Goal: Communication & Community: Answer question/provide support

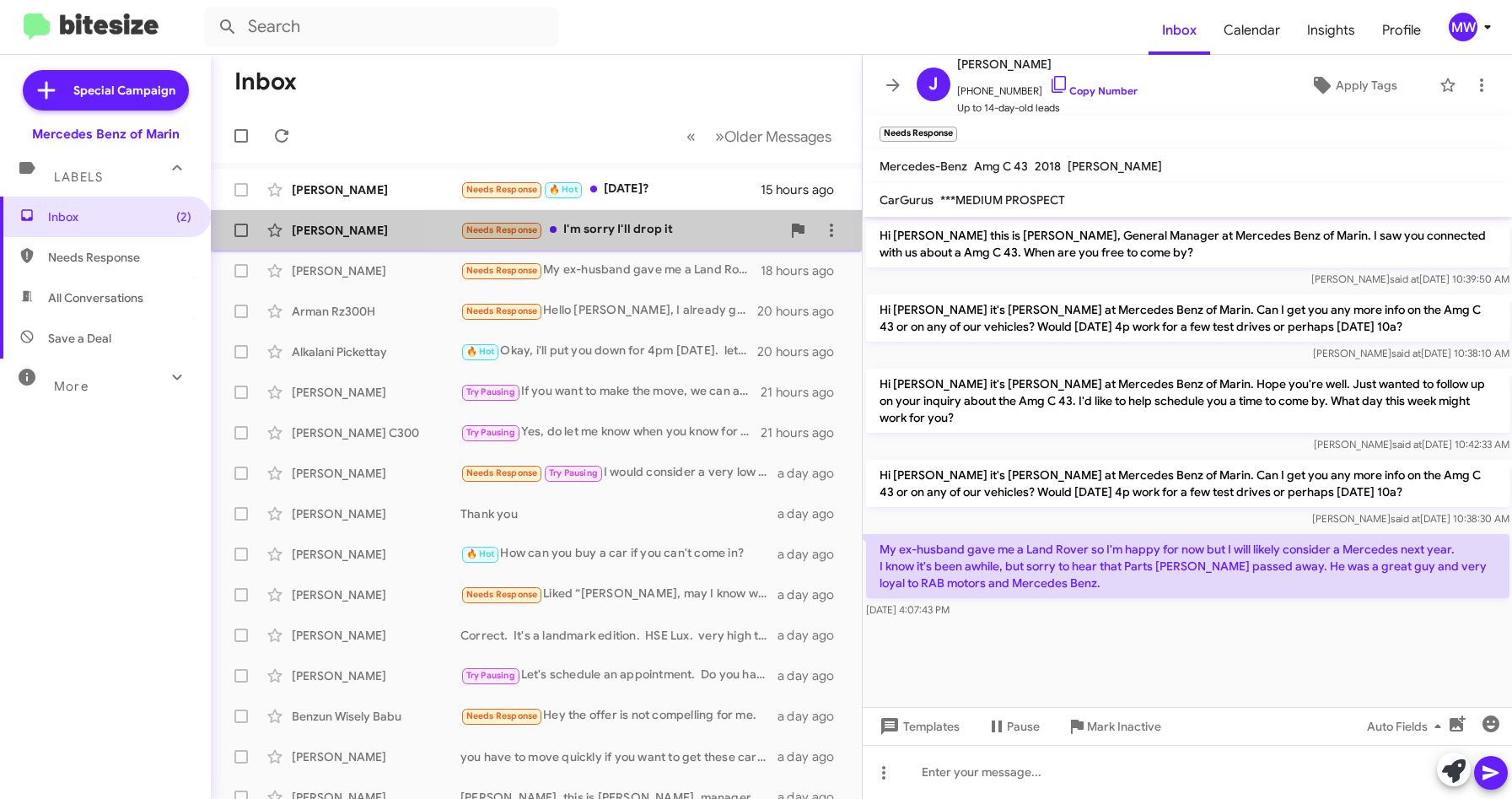
click at [638, 227] on div "Needs Response I'm sorry I'll drop it" at bounding box center [621, 229] width 320 height 19
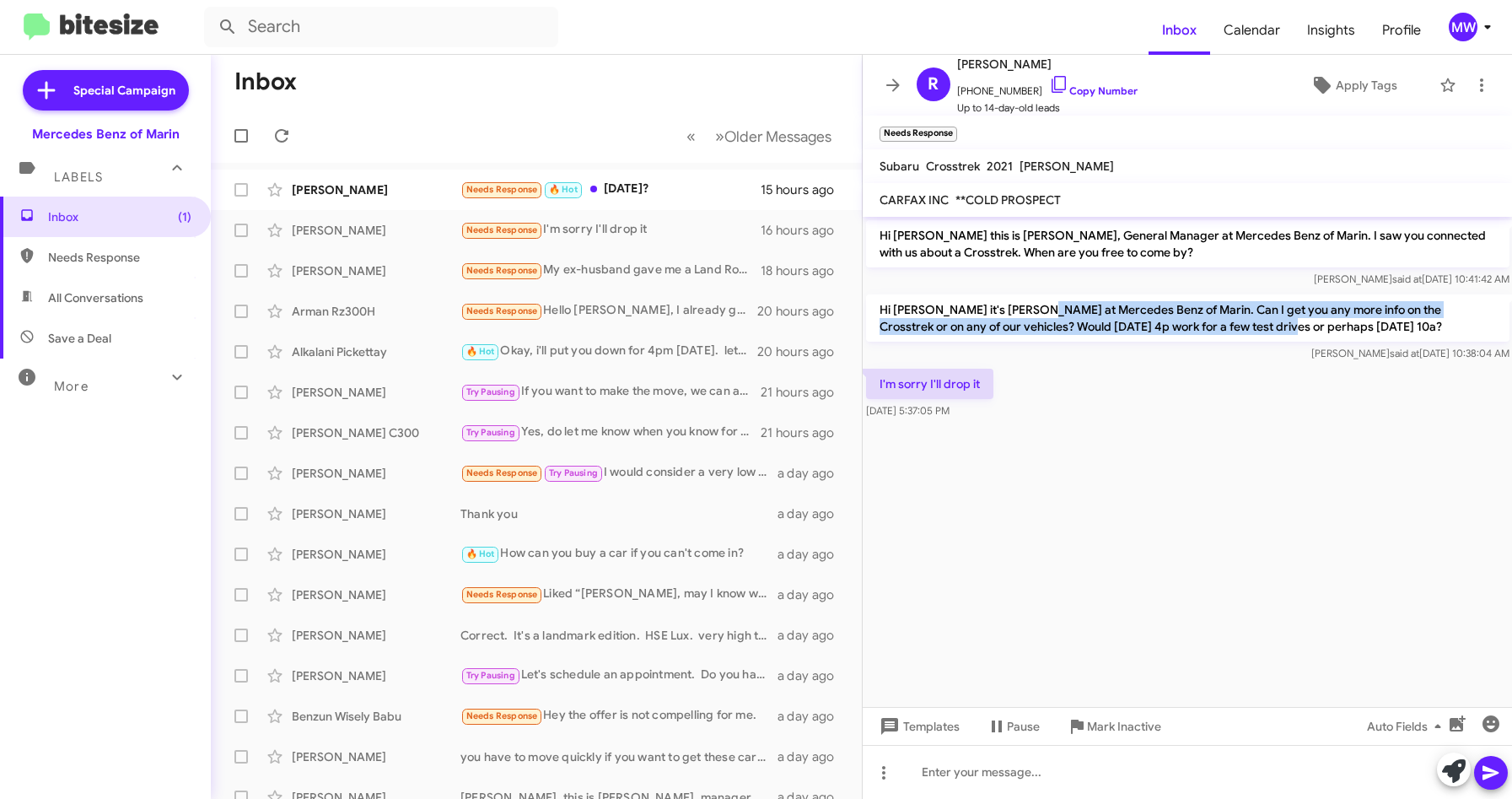
drag, startPoint x: 1033, startPoint y: 307, endPoint x: 1221, endPoint y: 324, distance: 188.8
click at [1221, 324] on p "Hi [PERSON_NAME] it's [PERSON_NAME] at Mercedes Benz of Marin. Can I get you an…" at bounding box center [1187, 318] width 643 height 47
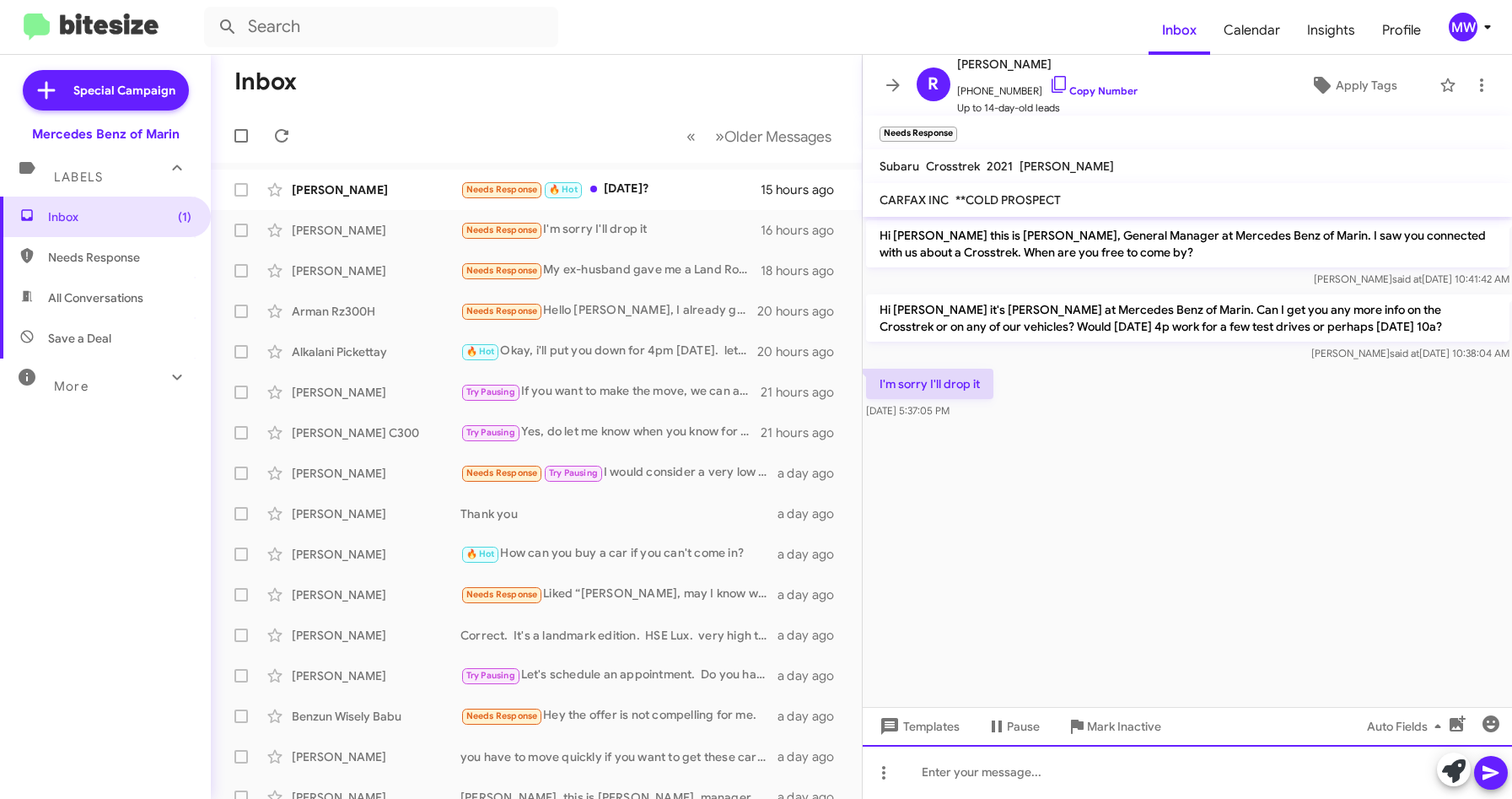
click at [1039, 761] on div at bounding box center [1188, 772] width 650 height 54
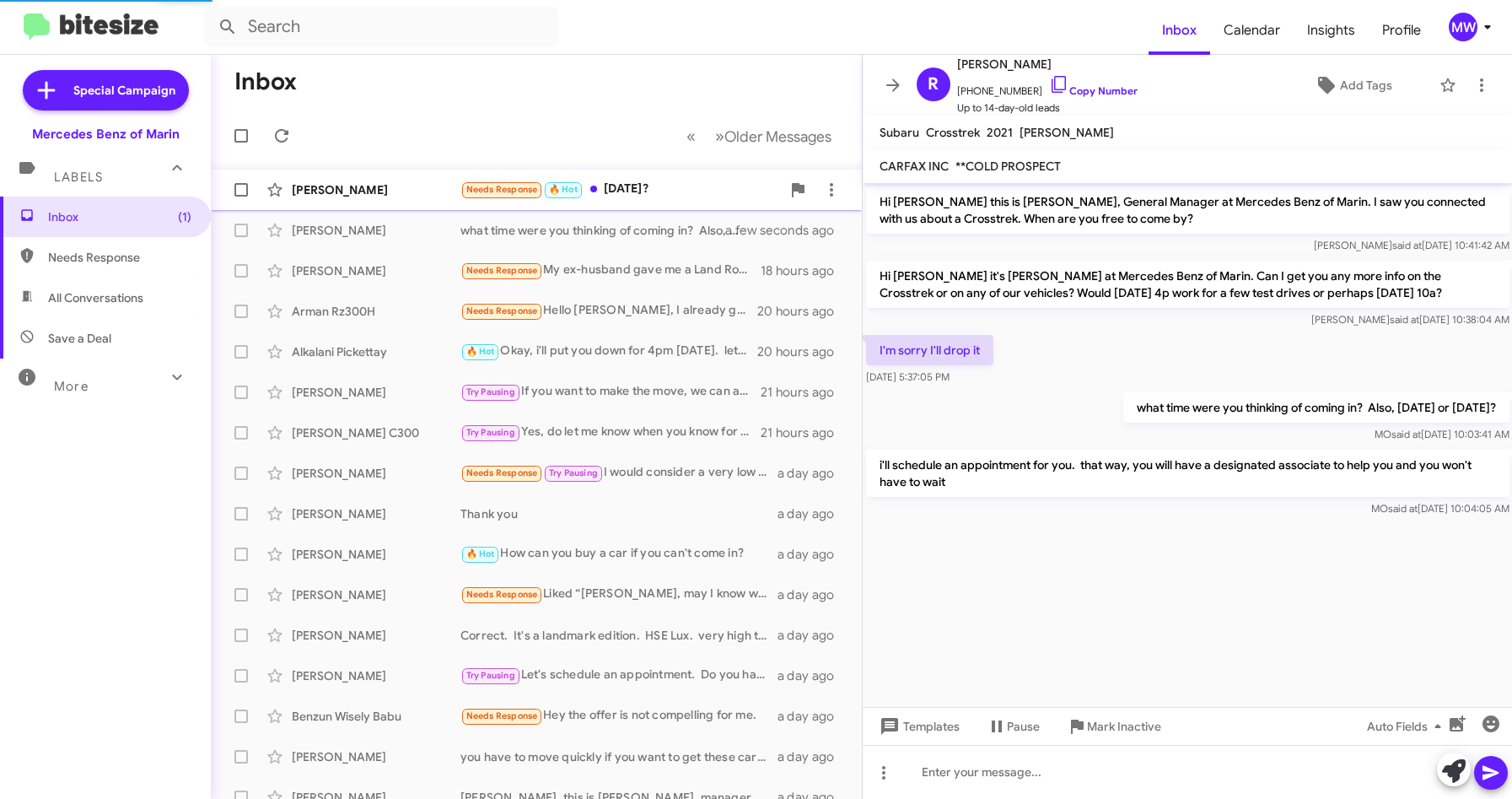
click at [702, 182] on div "Needs Response 🔥 Hot [DATE]?" at bounding box center [621, 190] width 320 height 19
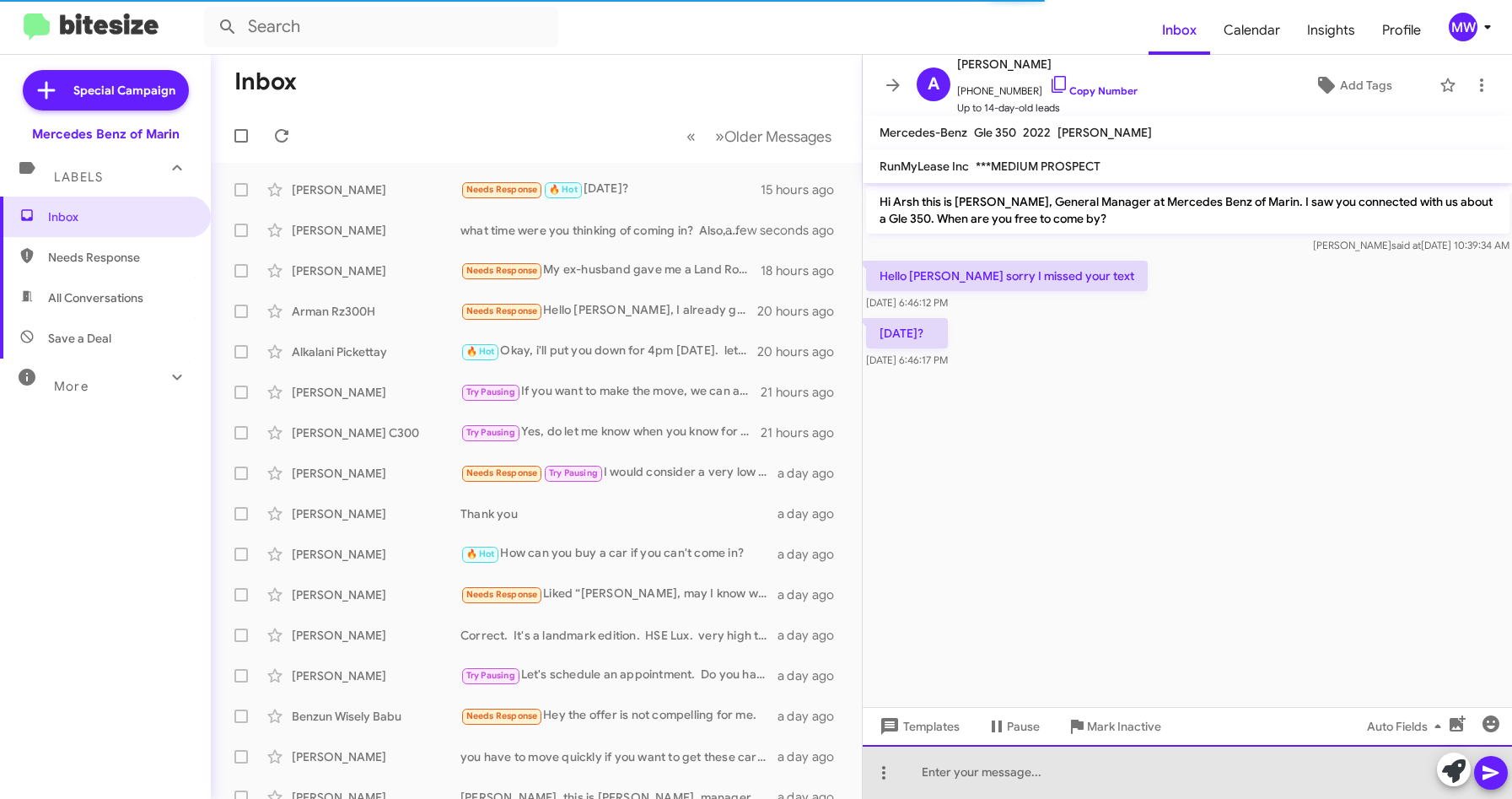
click at [1042, 788] on div at bounding box center [1188, 772] width 650 height 54
